Goal: Task Accomplishment & Management: Manage account settings

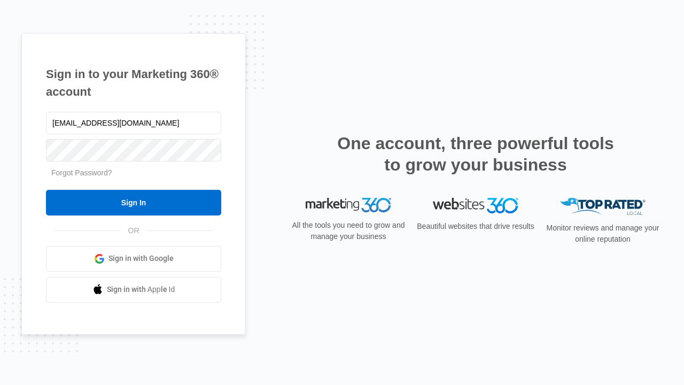
type input "dankie614@gmail.com"
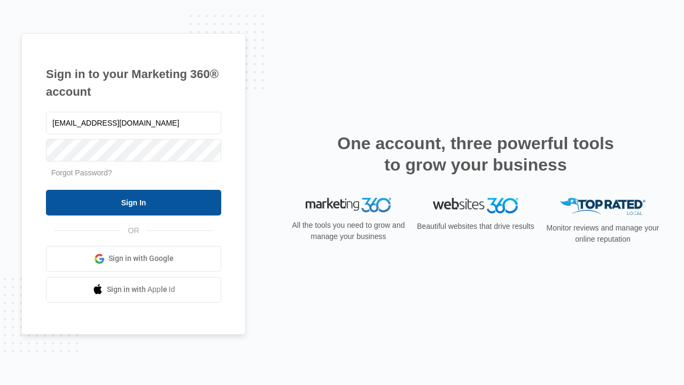
click at [134, 202] on input "Sign In" at bounding box center [133, 203] width 175 height 26
